Goal: Task Accomplishment & Management: Manage account settings

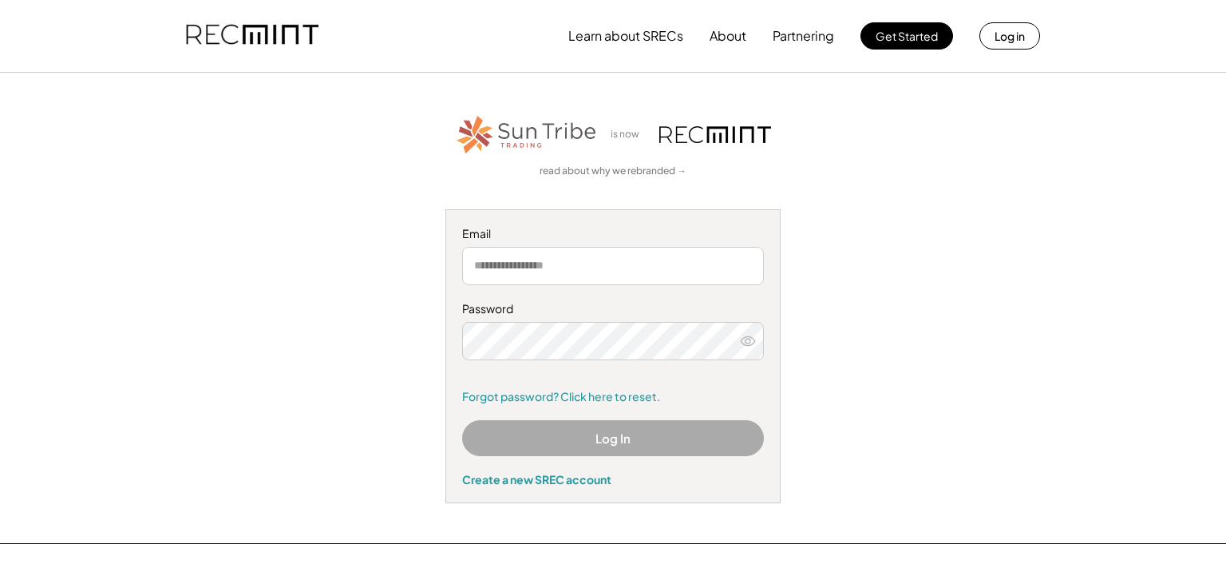
click at [617, 259] on input "email" at bounding box center [613, 266] width 302 height 38
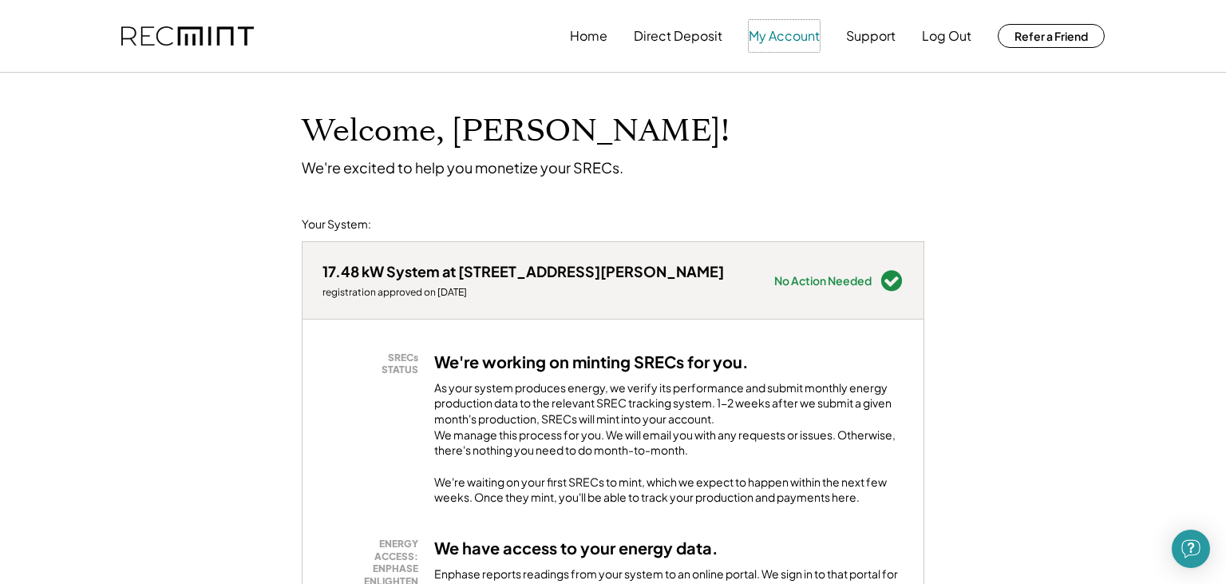
click at [791, 45] on button "My Account" at bounding box center [784, 36] width 71 height 32
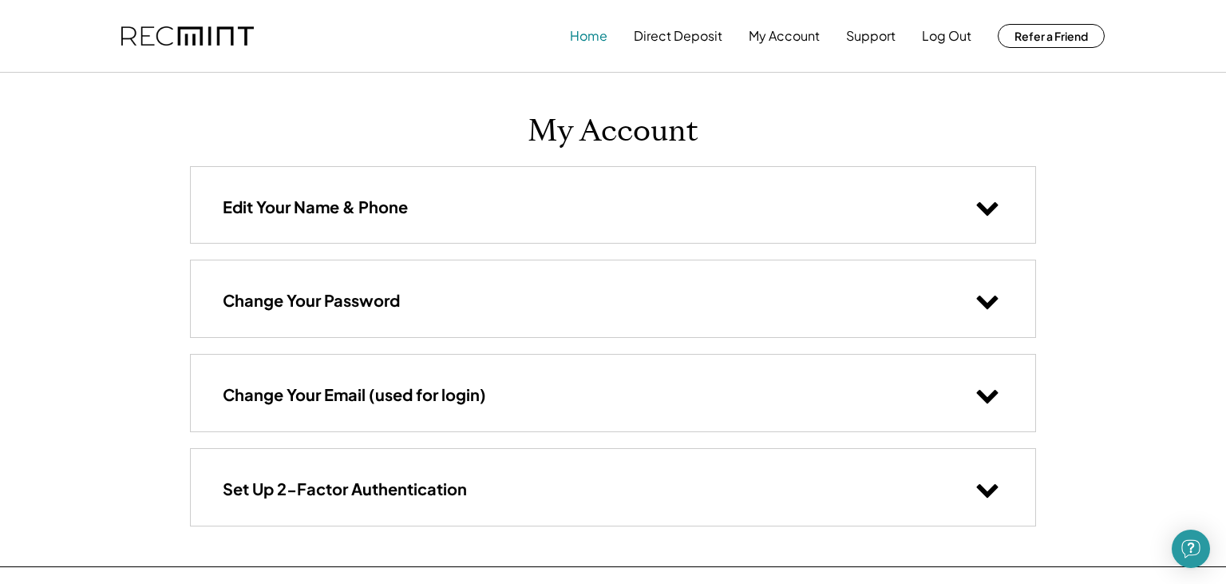
click at [583, 37] on button "Home" at bounding box center [589, 36] width 38 height 32
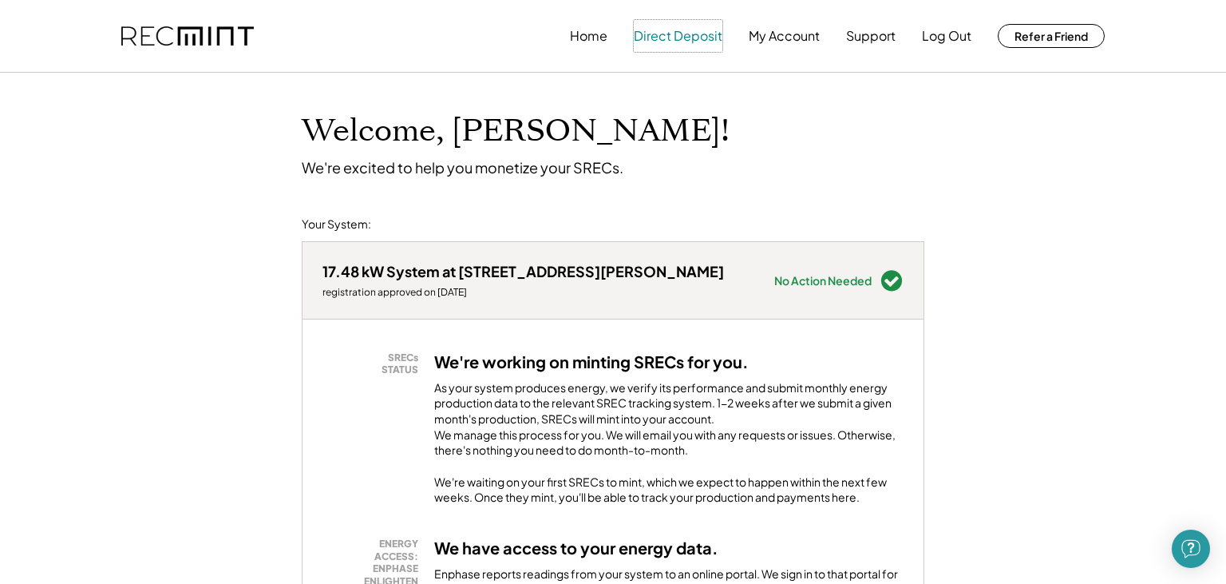
click at [698, 35] on button "Direct Deposit" at bounding box center [678, 36] width 89 height 32
